Goal: Find specific page/section: Find specific page/section

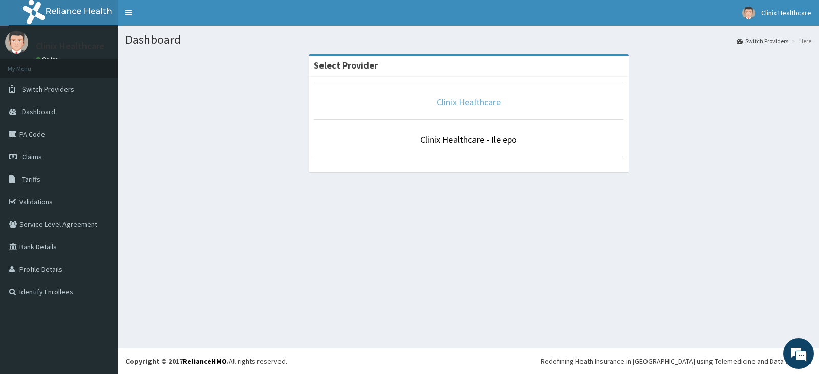
click at [468, 103] on link "Clinix Healthcare" at bounding box center [468, 102] width 64 height 12
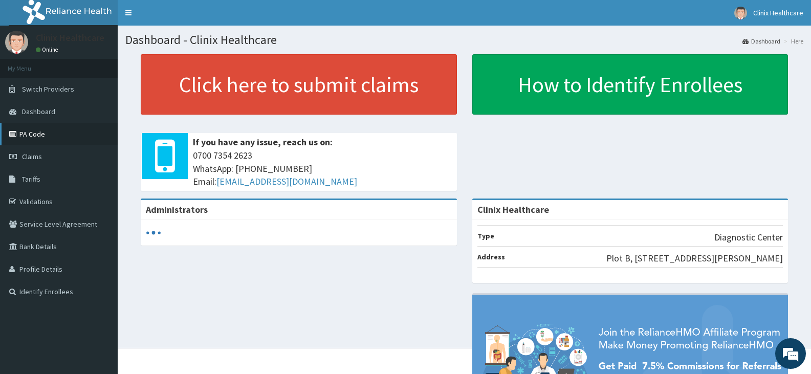
click at [76, 134] on link "PA Code" at bounding box center [59, 134] width 118 height 23
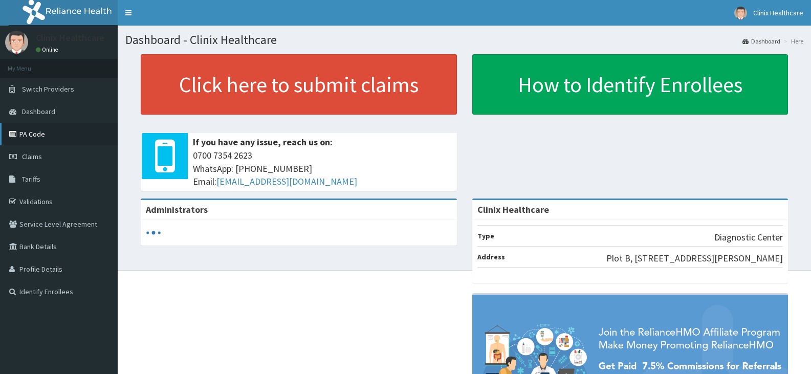
click at [23, 132] on link "PA Code" at bounding box center [59, 134] width 118 height 23
